Goal: Task Accomplishment & Management: Complete application form

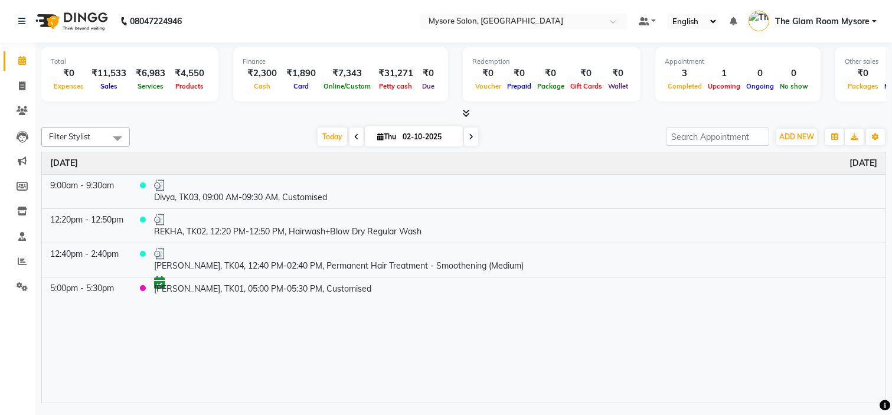
click at [351, 132] on span at bounding box center [357, 137] width 14 height 18
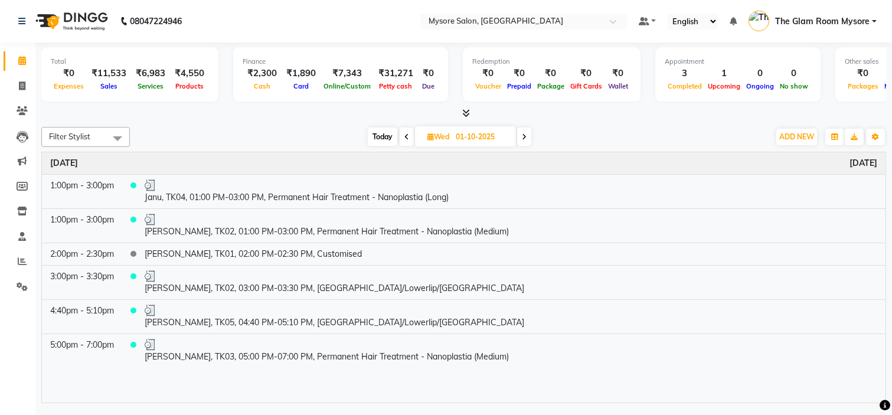
click at [527, 138] on span at bounding box center [524, 137] width 14 height 18
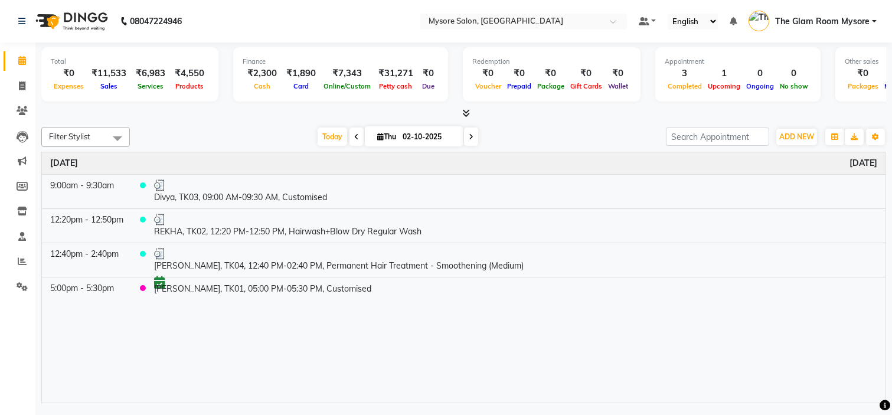
click at [473, 132] on span at bounding box center [471, 137] width 14 height 18
type input "03-10-2025"
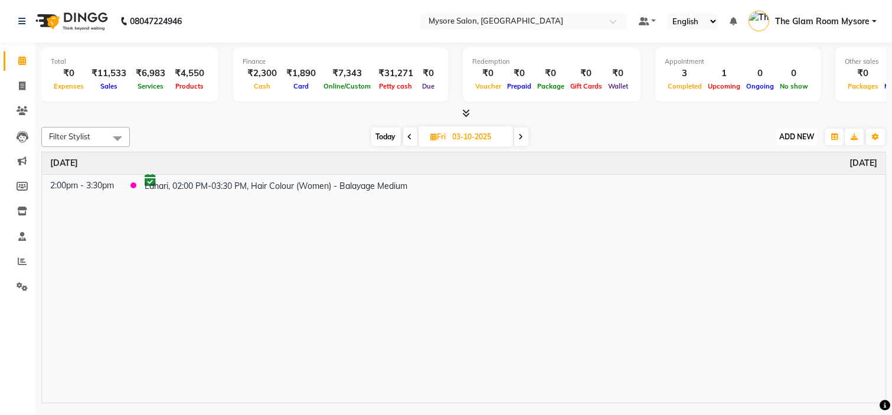
click at [804, 138] on span "ADD NEW" at bounding box center [797, 136] width 35 height 9
click at [783, 161] on button "Add Appointment" at bounding box center [769, 158] width 93 height 15
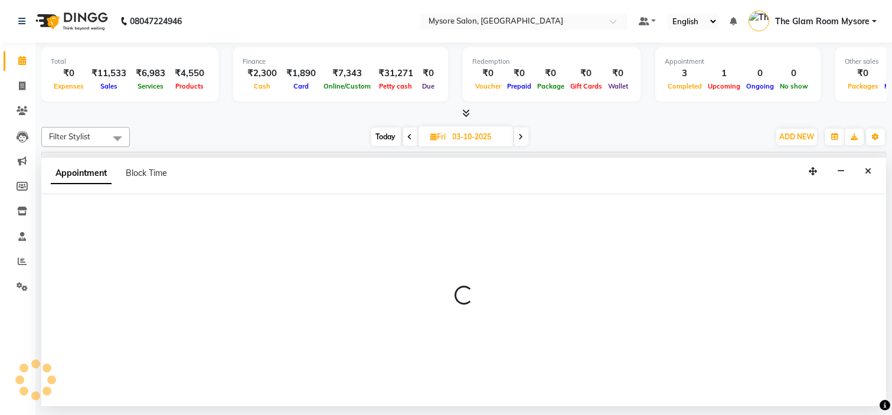
select select "tentative"
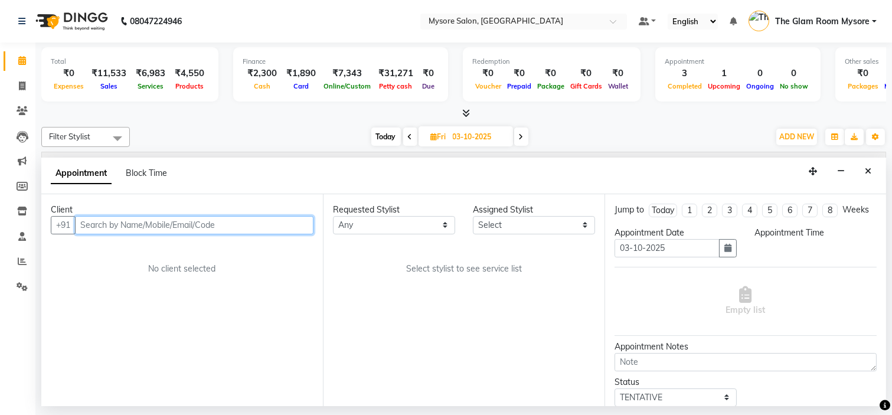
select select "540"
click at [225, 227] on input "text" at bounding box center [194, 225] width 239 height 18
type input "9066846020"
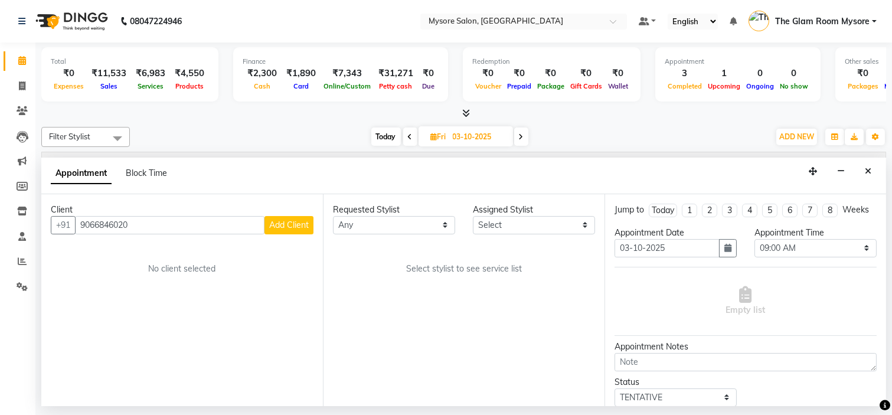
click at [280, 228] on span "Add Client" at bounding box center [289, 225] width 40 height 11
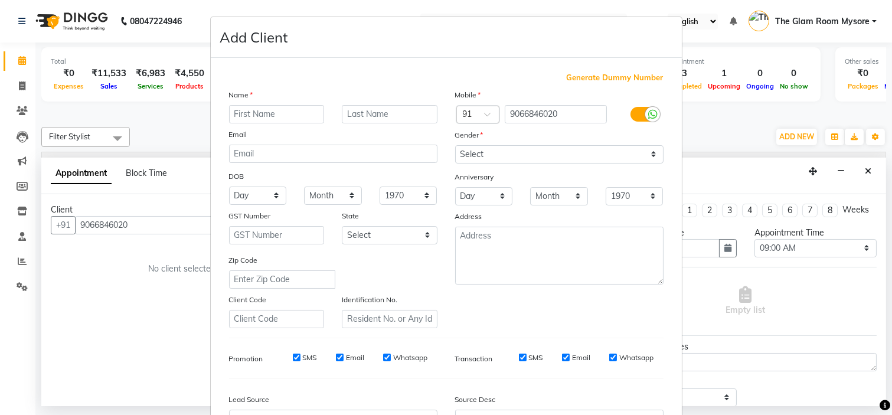
click at [710, 2] on ngb-modal-window "Add Client Generate Dummy Number Name Email DOB Day 01 02 03 04 05 06 07 08 09 …" at bounding box center [446, 207] width 892 height 415
click at [30, 15] on ngb-modal-window "Add Client Generate Dummy Number Name Email DOB Day 01 02 03 04 05 06 07 08 09 …" at bounding box center [446, 207] width 892 height 415
click at [22, 26] on ngb-modal-window "Add Client Generate Dummy Number Name Email DOB Day 01 02 03 04 05 06 07 08 09 …" at bounding box center [446, 207] width 892 height 415
click at [22, 21] on ngb-modal-window "Add Client Generate Dummy Number Name Email DOB Day 01 02 03 04 05 06 07 08 09 …" at bounding box center [446, 207] width 892 height 415
select select "service"
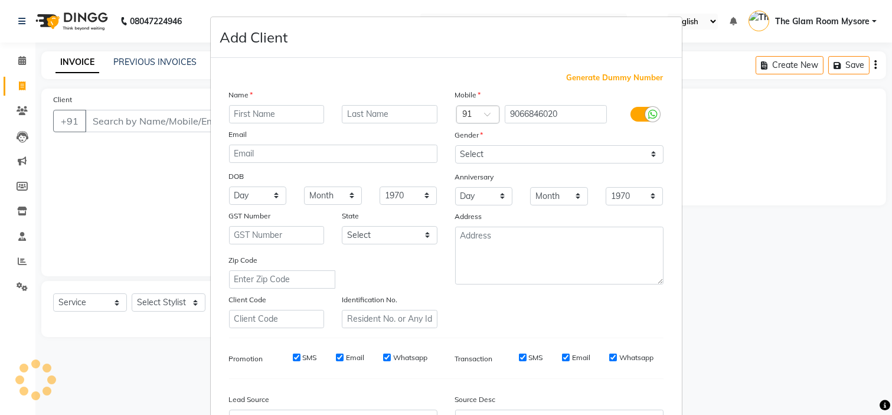
type input "1364"
select select "4255"
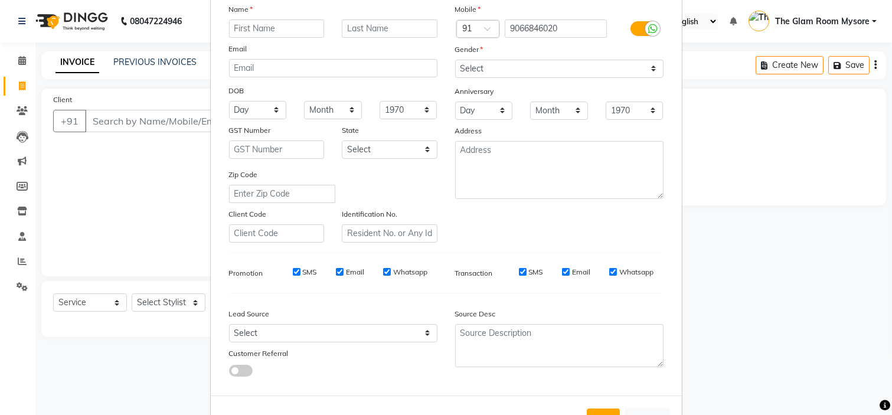
scroll to position [131, 0]
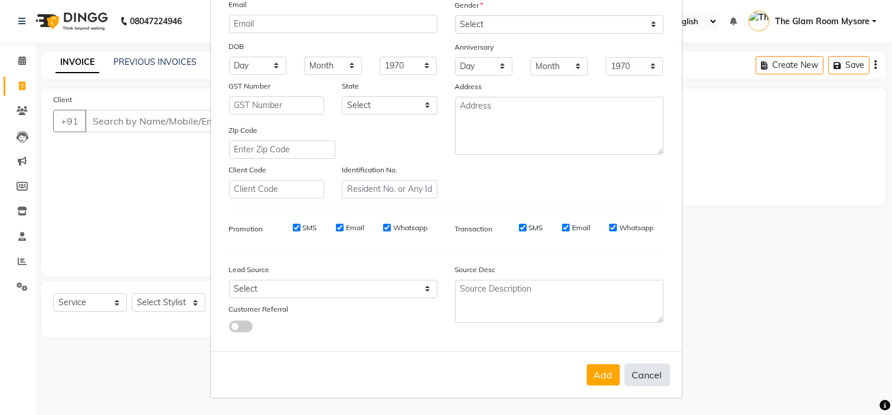
click at [657, 376] on button "Cancel" at bounding box center [647, 375] width 45 height 22
select select
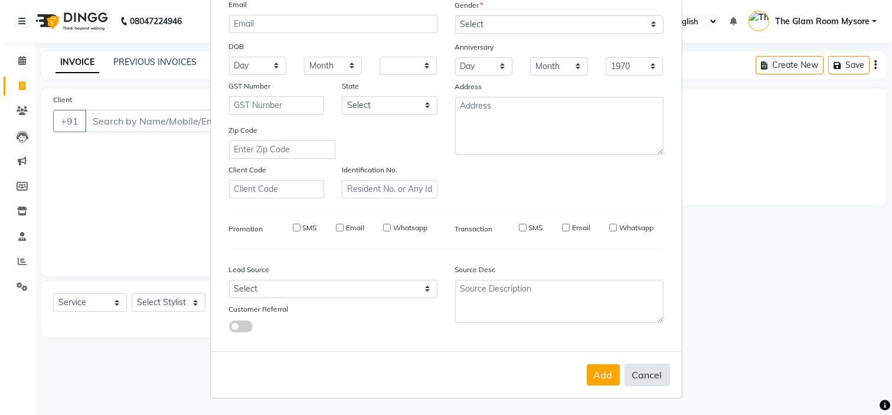
select select
checkbox input "false"
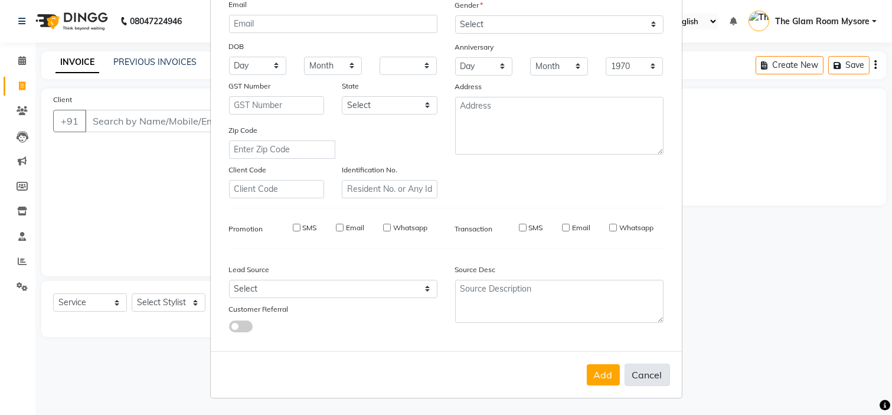
checkbox input "false"
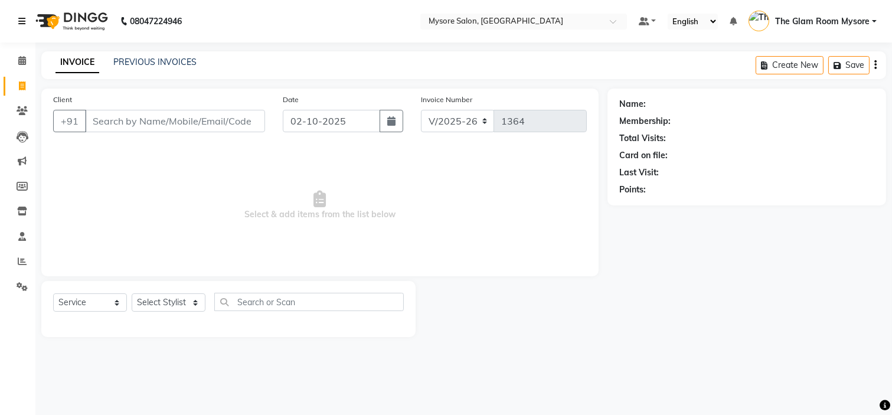
click at [22, 20] on icon at bounding box center [21, 21] width 7 height 8
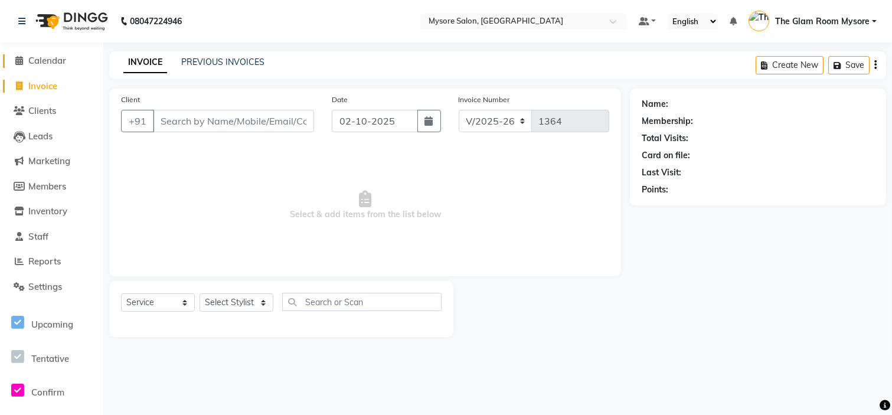
click at [57, 55] on span "Calendar" at bounding box center [47, 60] width 38 height 11
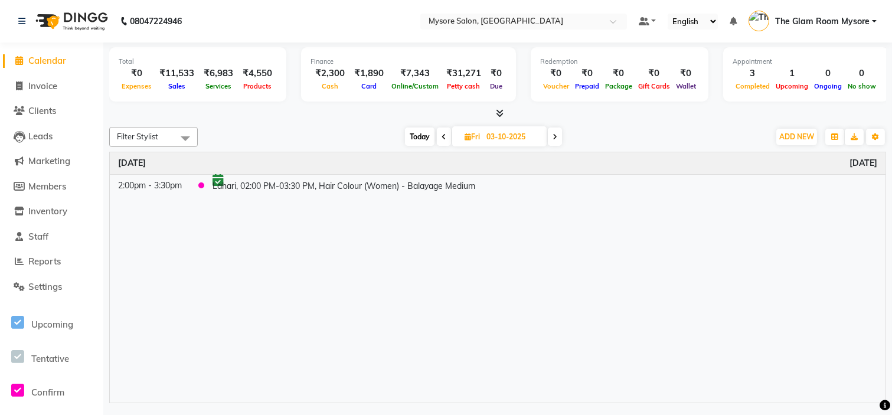
click at [52, 63] on span "Calendar" at bounding box center [47, 60] width 38 height 11
click at [63, 61] on span "Calendar" at bounding box center [47, 60] width 38 height 11
click at [804, 140] on span "ADD NEW" at bounding box center [797, 136] width 35 height 9
click at [608, 131] on div "[DATE] [DATE]" at bounding box center [484, 137] width 560 height 18
